Goal: Find specific page/section: Find specific page/section

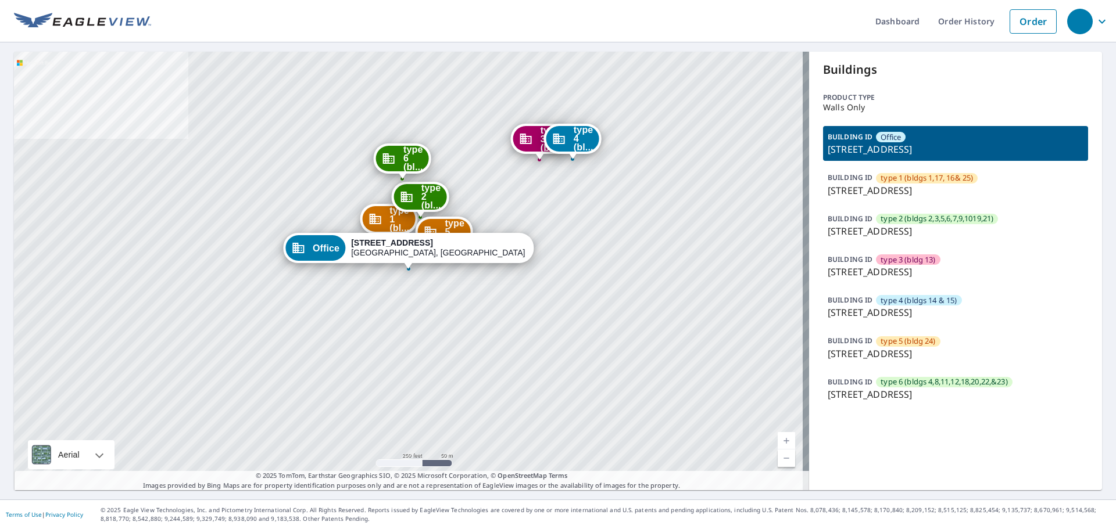
click at [953, 257] on div "BUILDING ID type 3 (bldg 13) 6736 N Quail Hollow Rd, Memphis, TN, 38120" at bounding box center [955, 266] width 265 height 35
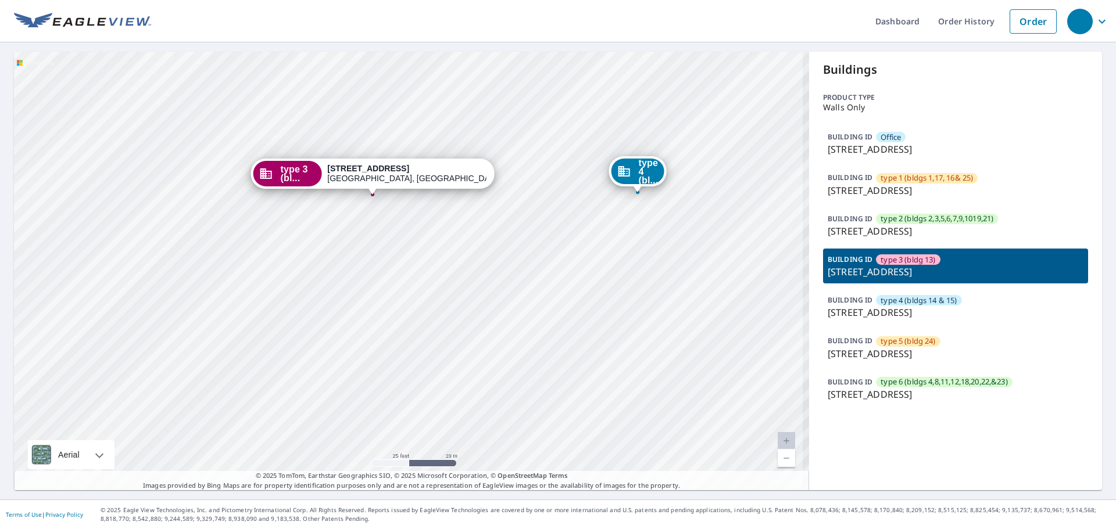
drag, startPoint x: 429, startPoint y: 266, endPoint x: 427, endPoint y: 352, distance: 85.4
click at [427, 352] on div "Office 6661 N Quail Hollow Rd Memphis, TN 38120 type 1 (bl... 1630 Poplar Oaks …" at bounding box center [411, 271] width 795 height 439
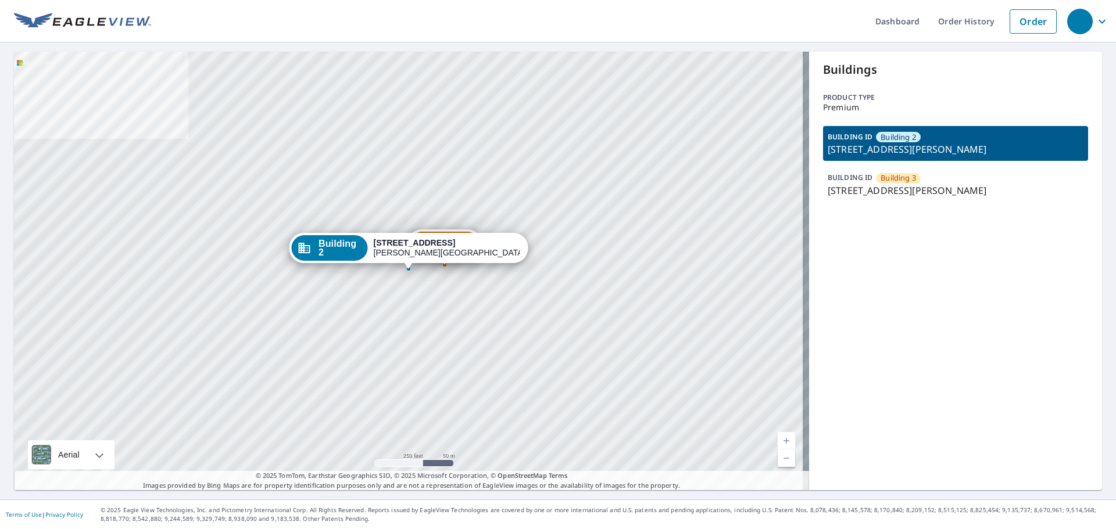
click at [914, 180] on div "Building 3" at bounding box center [898, 178] width 45 height 10
click at [890, 181] on span "Building 3" at bounding box center [897, 178] width 35 height 11
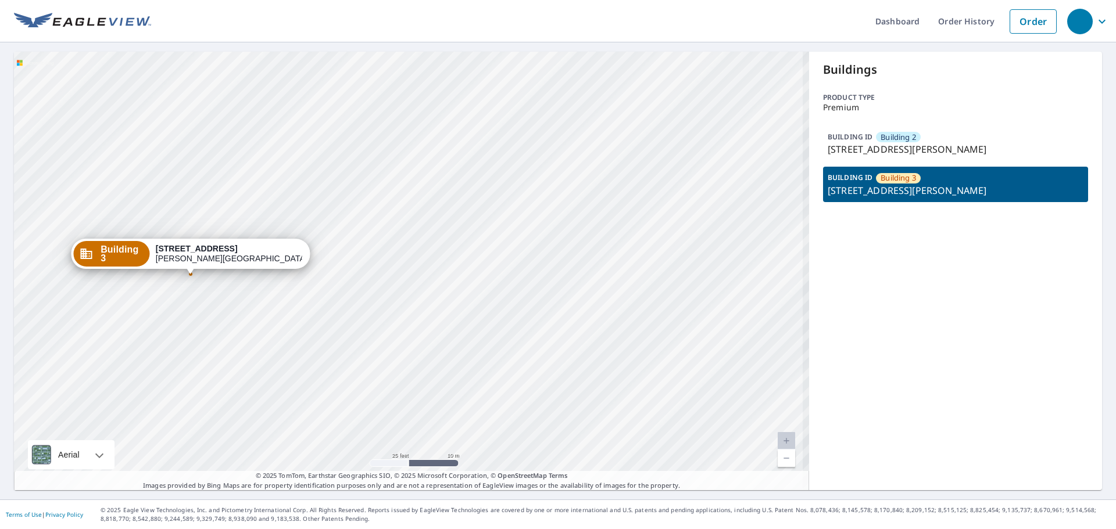
drag, startPoint x: 210, startPoint y: 276, endPoint x: 353, endPoint y: 277, distance: 143.5
click at [344, 277] on div "Building 2 24700 Deepwater Point Dr Saint Michaels, MD 21663 Building 3 24700 D…" at bounding box center [411, 271] width 795 height 439
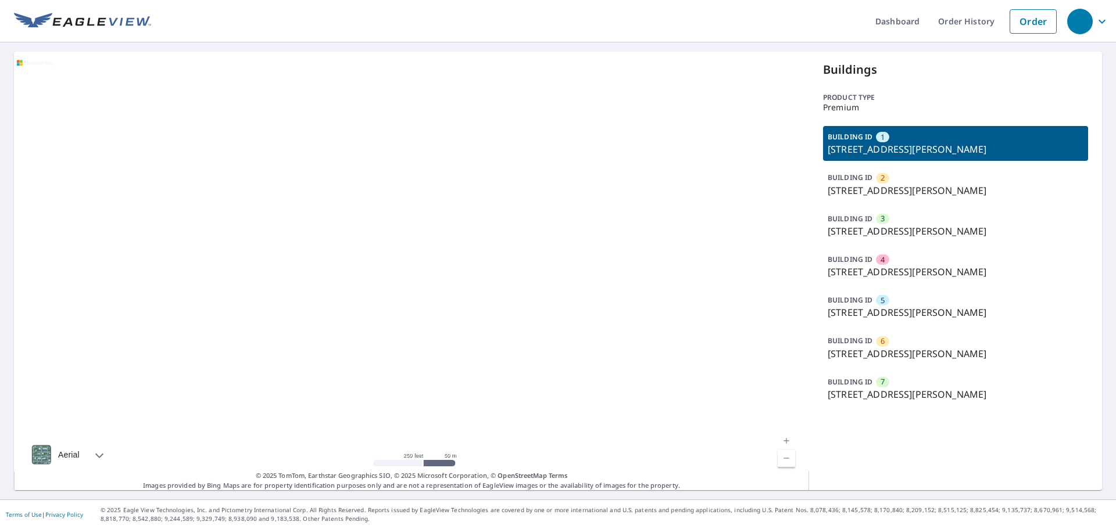
click at [944, 269] on p "[STREET_ADDRESS][PERSON_NAME]" at bounding box center [956, 272] width 256 height 14
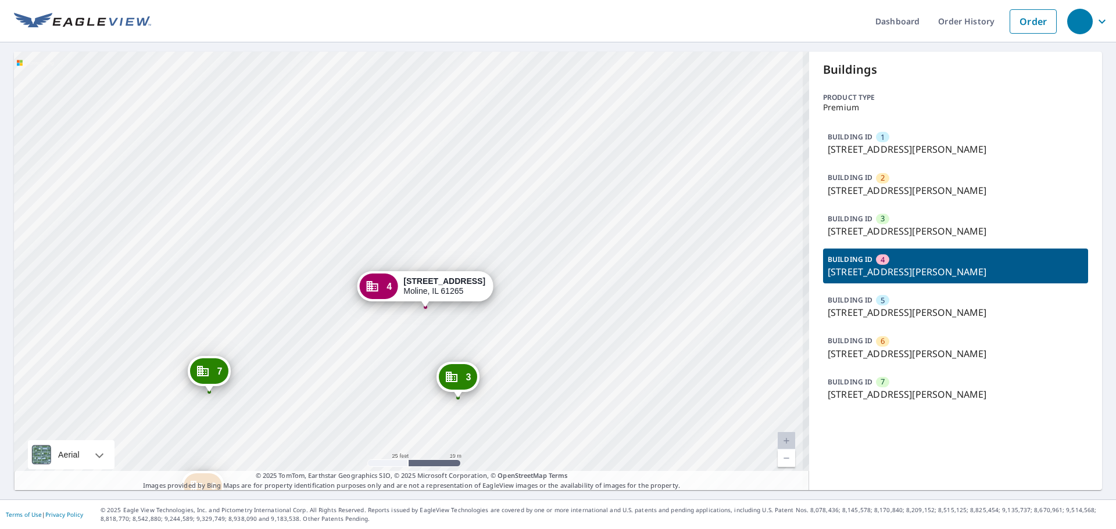
drag, startPoint x: 483, startPoint y: 206, endPoint x: 491, endPoint y: 177, distance: 30.2
click at [493, 178] on div "1 2400 1st Street A Dr Moline, IL 61265 2 2350 1st Street A Dr Moline, IL 61265…" at bounding box center [411, 271] width 795 height 439
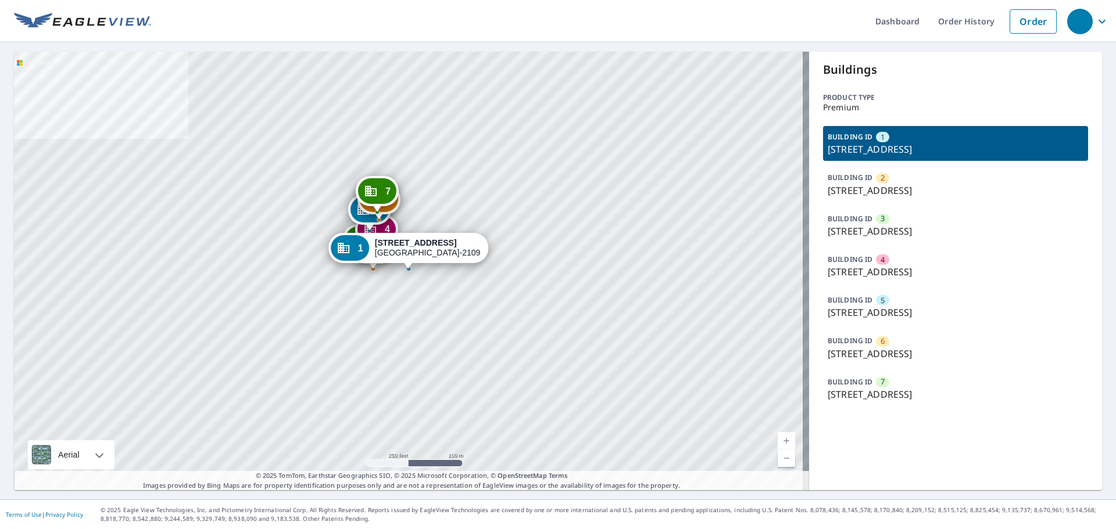
click at [889, 320] on p "[STREET_ADDRESS]" at bounding box center [956, 313] width 256 height 14
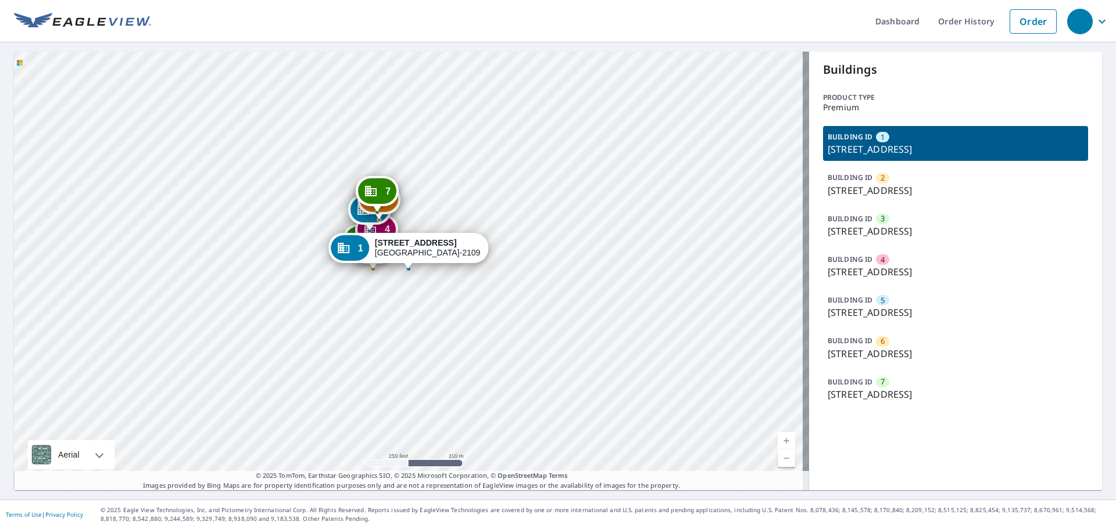
click at [894, 320] on p "16130 N Cleveland Ave, North Fort Myers, FL, 33903" at bounding box center [956, 313] width 256 height 14
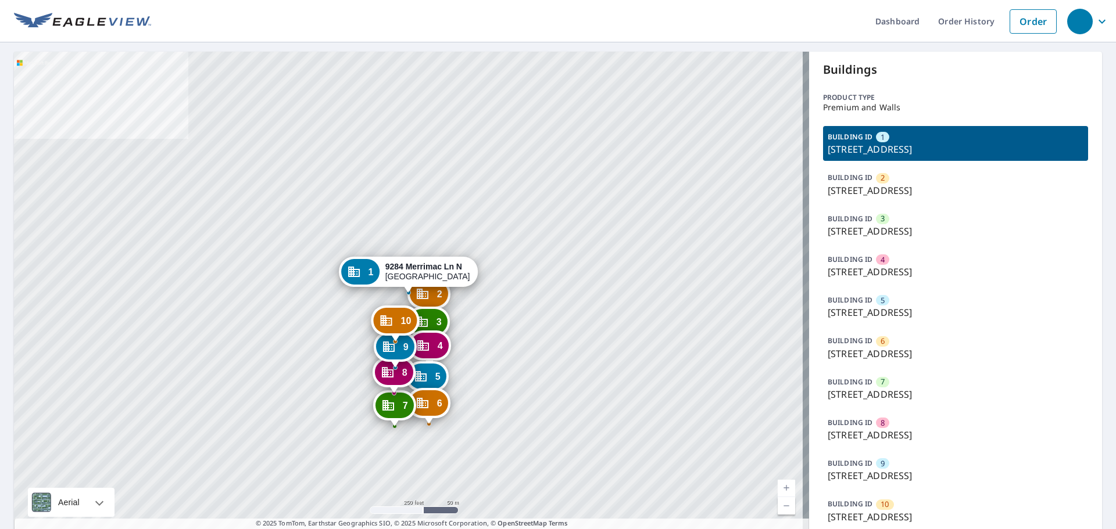
click at [897, 176] on div "BUILDING ID 2 9268 Merrimac Ln N, Maple Grove, MN, 55311" at bounding box center [955, 184] width 265 height 35
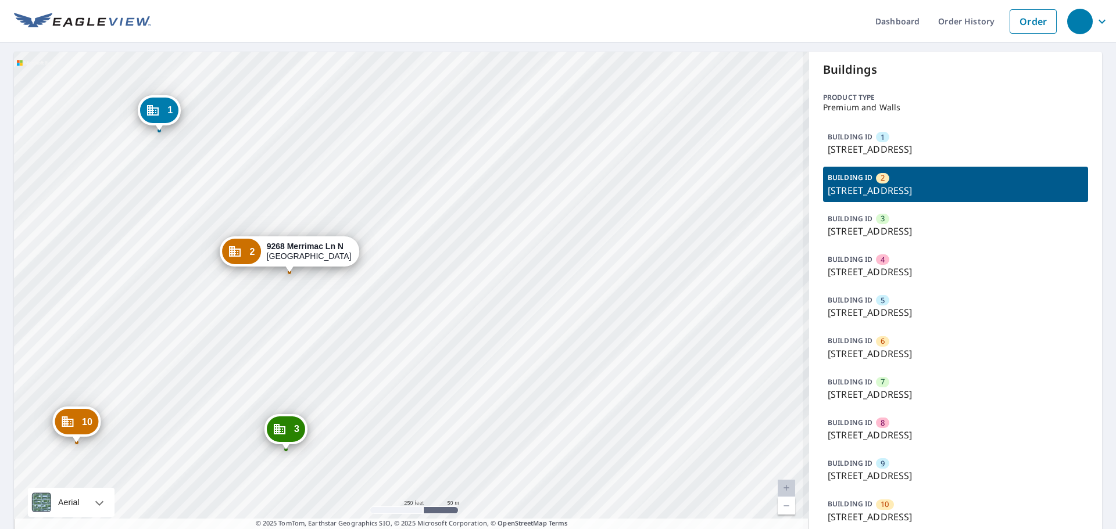
click at [325, 292] on div "1 9284 Merrimac Ln N Maple Grove, MN 55311 3 9252 Merrimac Ln N Maple Grove, MN…" at bounding box center [411, 295] width 795 height 486
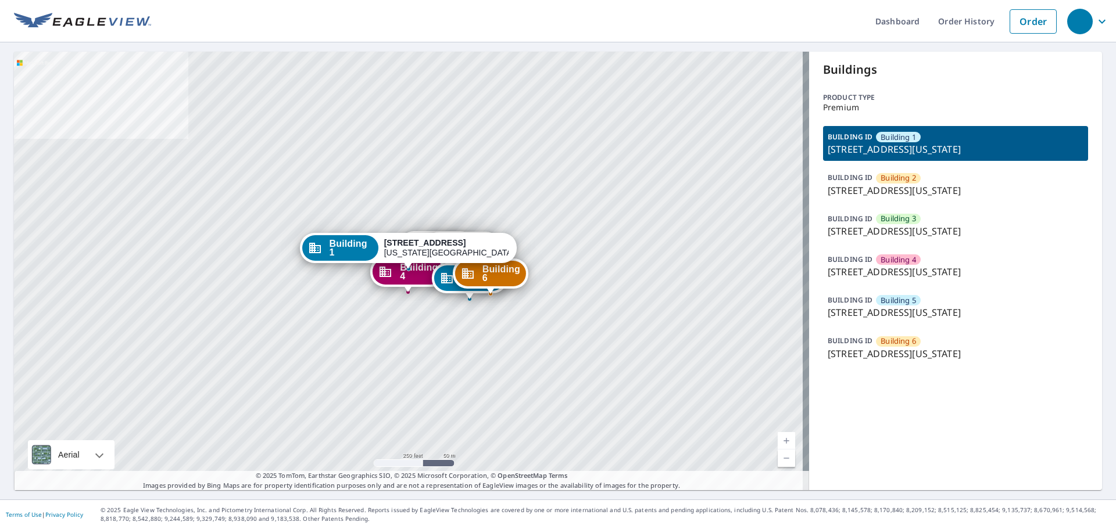
click at [939, 270] on p "3100 Northeast 63rd Terrace, Kansas City, MO, 64119" at bounding box center [956, 272] width 256 height 14
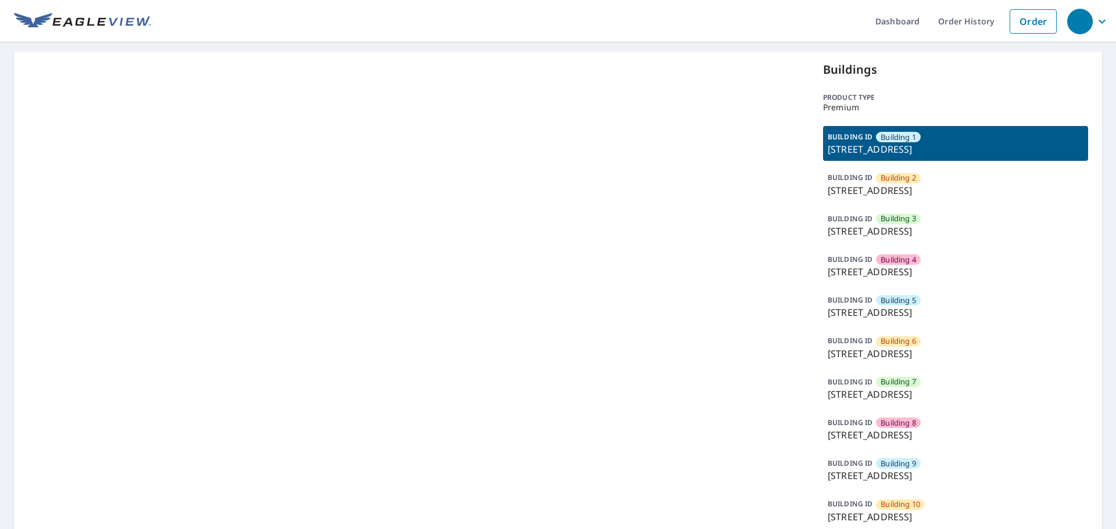
click at [912, 432] on p "[STREET_ADDRESS]" at bounding box center [956, 435] width 256 height 14
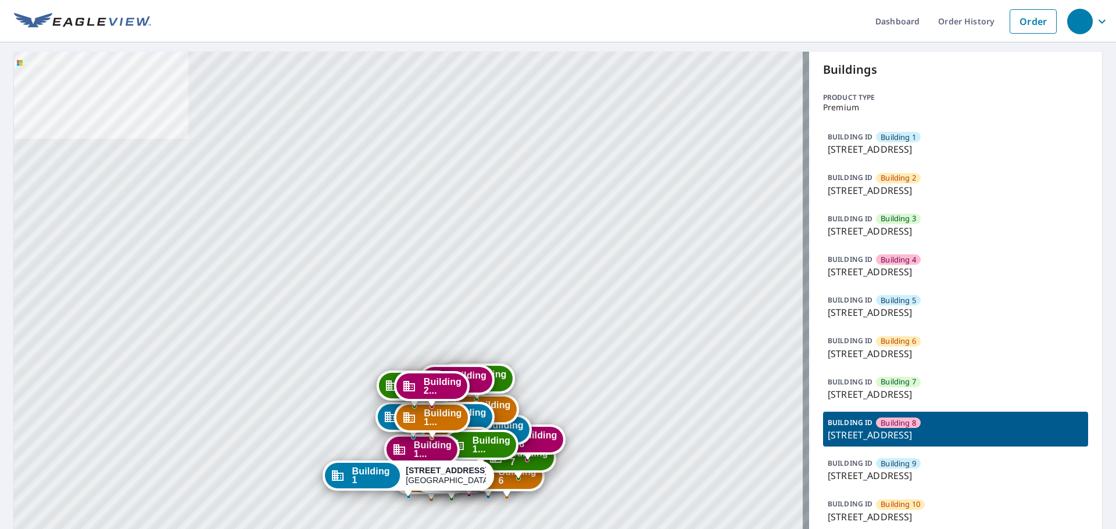
click at [886, 428] on span "Building 8" at bounding box center [897, 423] width 35 height 11
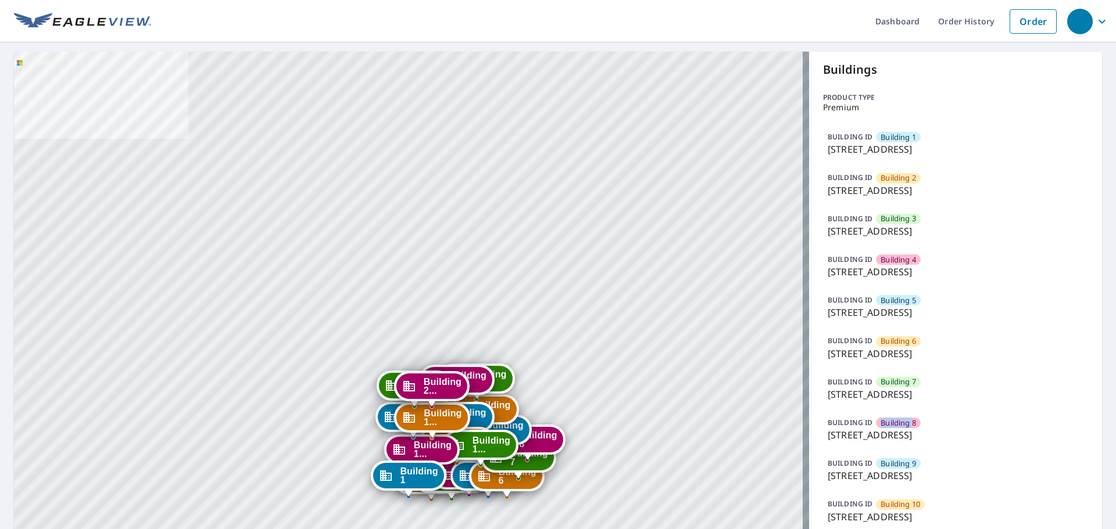
click at [885, 428] on span "Building 8" at bounding box center [897, 423] width 35 height 11
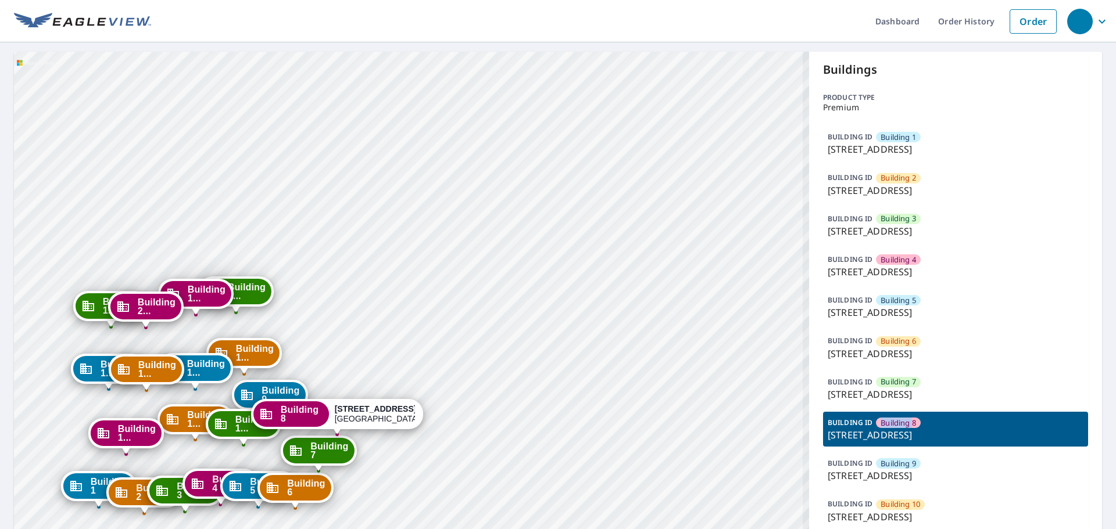
drag, startPoint x: 487, startPoint y: 303, endPoint x: 542, endPoint y: 226, distance: 94.5
click at [542, 226] on div "Building [GEOGRAPHIC_DATA][STREET_ADDRESS] [GEOGRAPHIC_DATA][STREET_ADDRESS] [G…" at bounding box center [411, 499] width 795 height 894
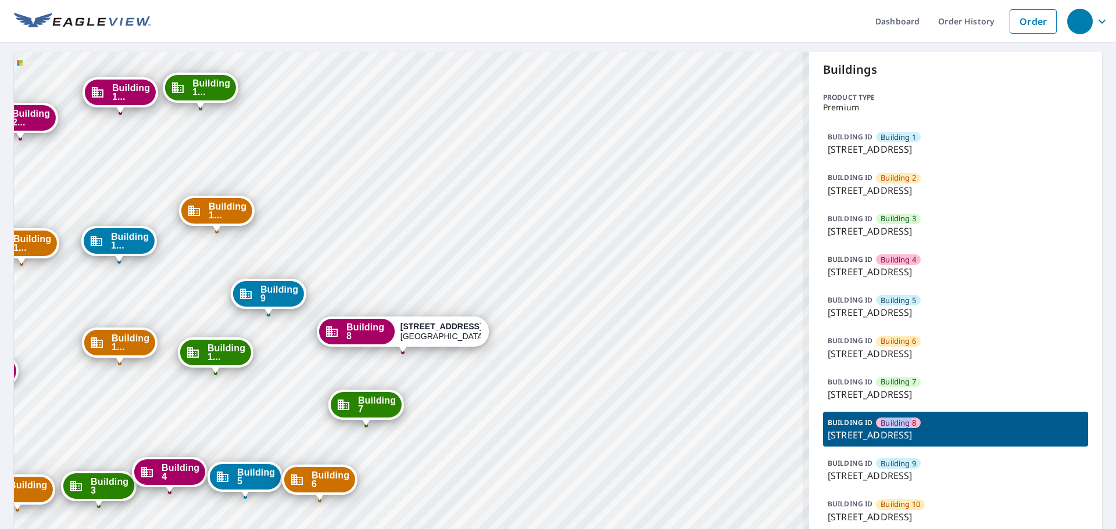
drag, startPoint x: 414, startPoint y: 305, endPoint x: 490, endPoint y: 220, distance: 114.0
click at [512, 205] on div "Building [GEOGRAPHIC_DATA][STREET_ADDRESS] [GEOGRAPHIC_DATA][STREET_ADDRESS] [G…" at bounding box center [411, 499] width 795 height 894
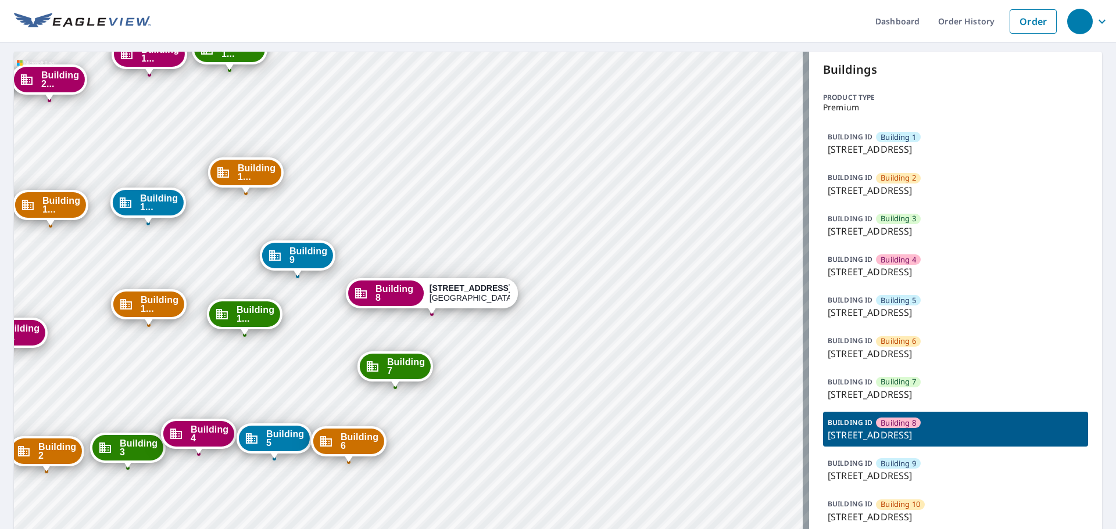
click at [904, 432] on p "[STREET_ADDRESS]" at bounding box center [956, 435] width 256 height 14
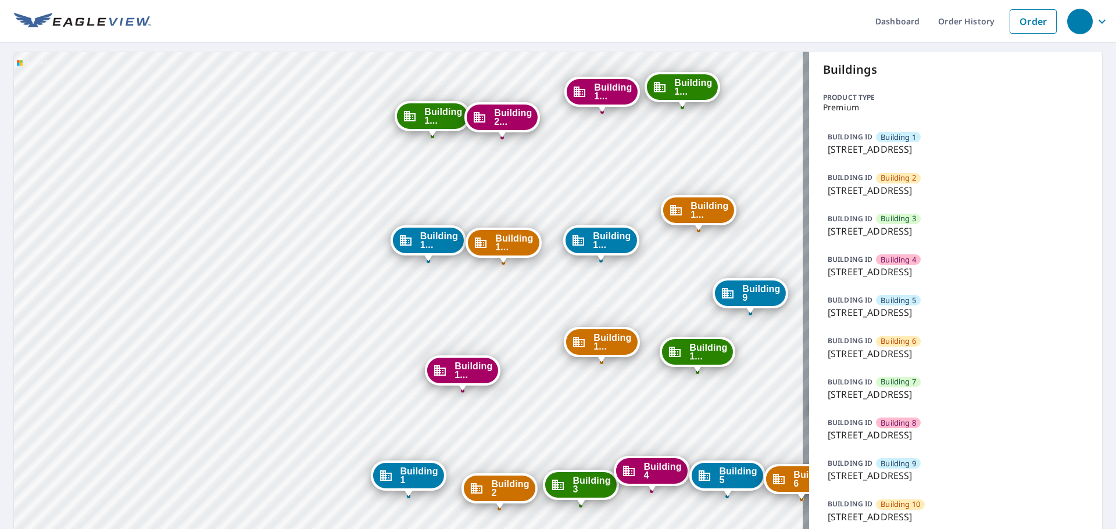
click at [904, 432] on p "[STREET_ADDRESS]" at bounding box center [956, 435] width 256 height 14
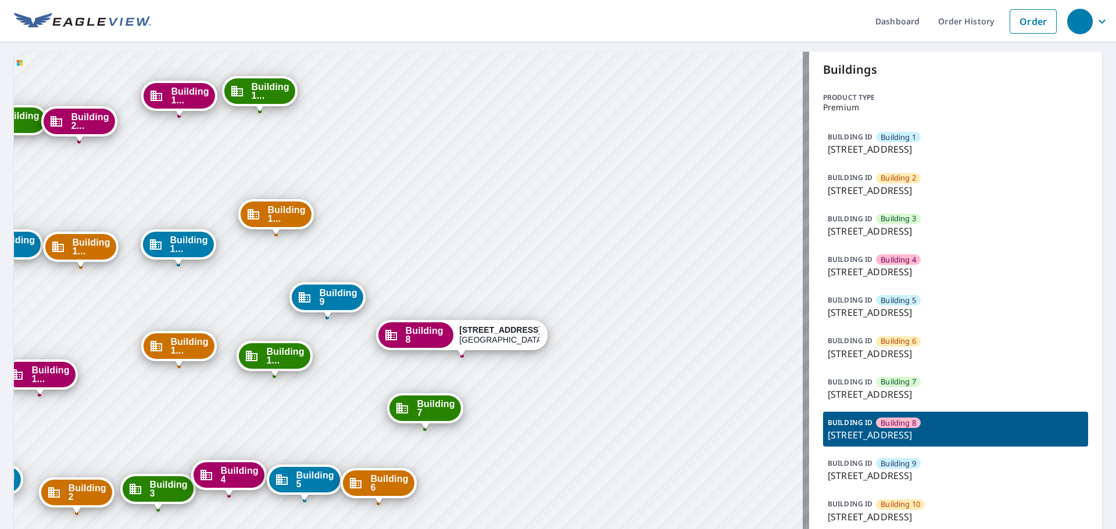
drag, startPoint x: 452, startPoint y: 299, endPoint x: 490, endPoint y: 184, distance: 120.9
click at [490, 177] on div "Building [GEOGRAPHIC_DATA][STREET_ADDRESS] [GEOGRAPHIC_DATA][STREET_ADDRESS] [G…" at bounding box center [411, 499] width 795 height 894
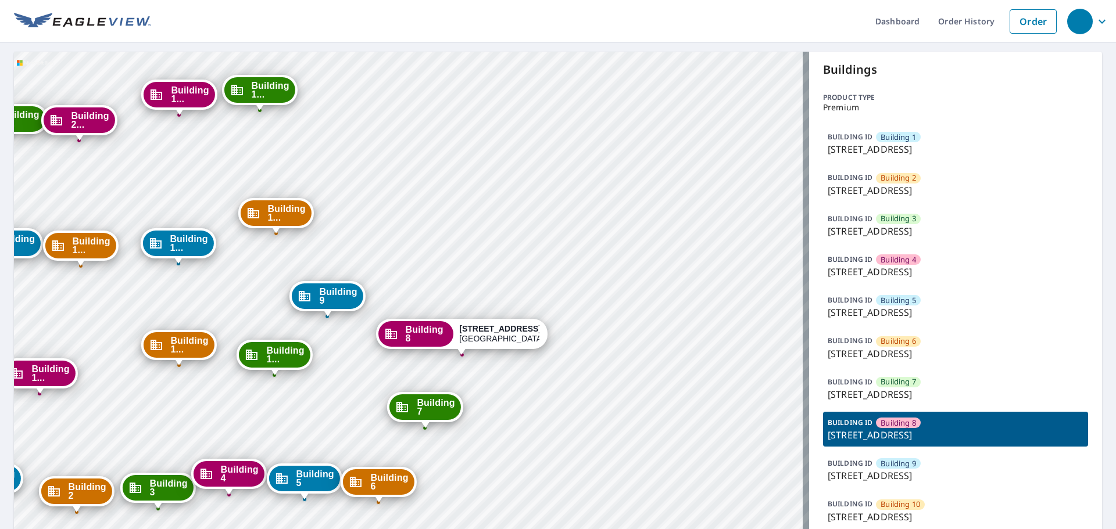
drag, startPoint x: 542, startPoint y: 253, endPoint x: 604, endPoint y: 263, distance: 63.5
click at [542, 253] on div "Building [GEOGRAPHIC_DATA][STREET_ADDRESS] [GEOGRAPHIC_DATA][STREET_ADDRESS] [G…" at bounding box center [411, 499] width 795 height 894
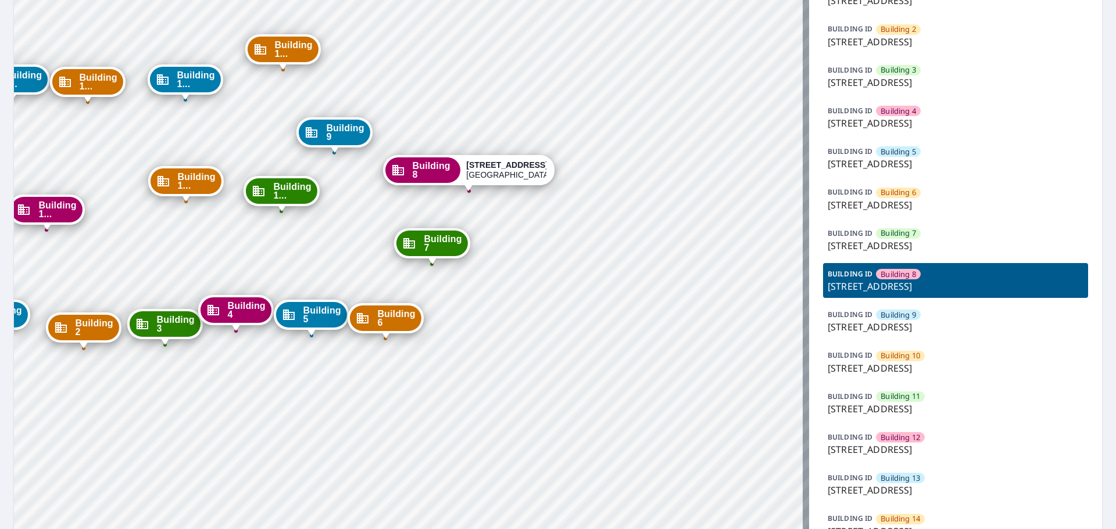
scroll to position [174, 0]
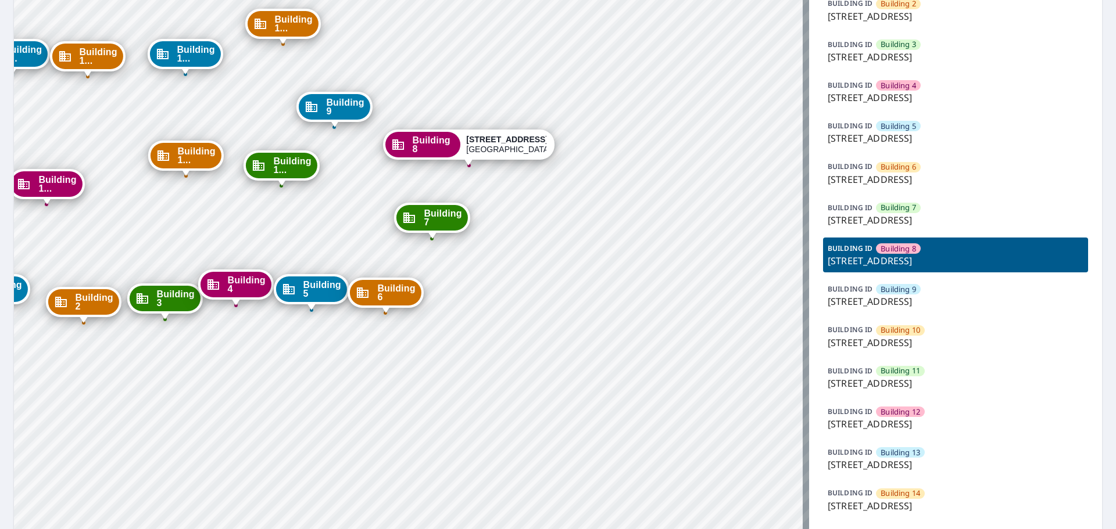
click at [909, 503] on p "[STREET_ADDRESS]" at bounding box center [956, 506] width 256 height 14
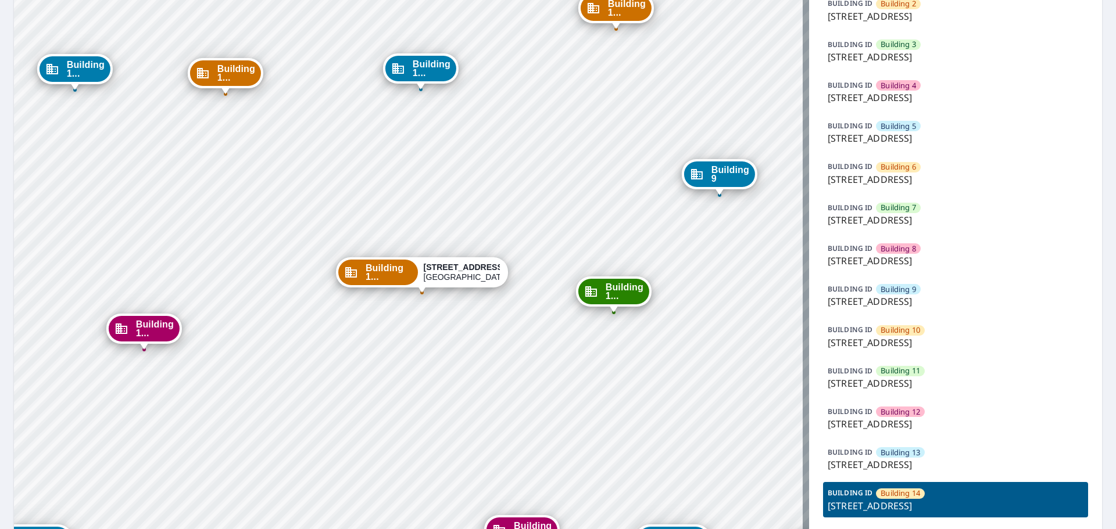
drag, startPoint x: 453, startPoint y: 346, endPoint x: 482, endPoint y: 350, distance: 29.3
click at [482, 350] on div "Building [GEOGRAPHIC_DATA][STREET_ADDRESS] [GEOGRAPHIC_DATA][STREET_ADDRESS] [G…" at bounding box center [411, 324] width 795 height 894
